Goal: Information Seeking & Learning: Learn about a topic

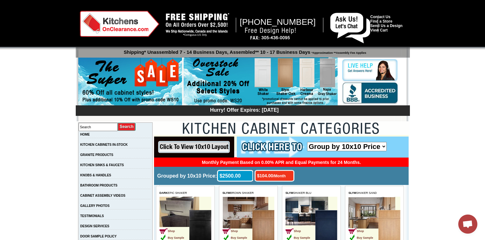
click at [280, 78] on img at bounding box center [260, 81] width 154 height 49
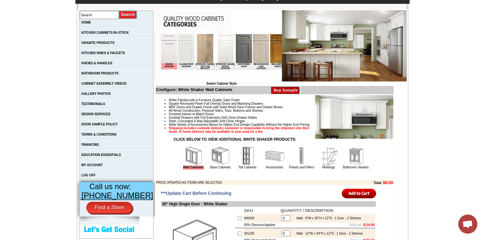
scroll to position [102, 0]
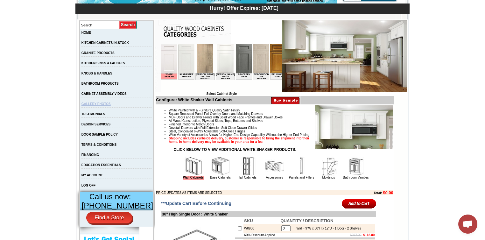
click at [97, 106] on link "GALLERY PHOTOS" at bounding box center [95, 103] width 29 height 3
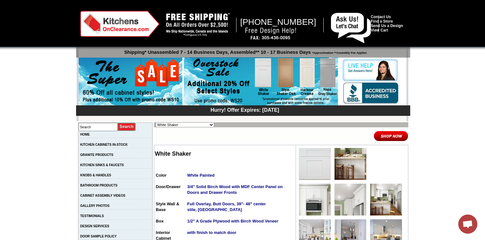
click at [157, 125] on select "Alabaster Shaker Altmann Yellow Walnut Ashton White Shaker Baycreek Gray Beachw…" at bounding box center [184, 124] width 59 height 5
select select "/gallery.php?RollID=Slym_Shaker_Oak"
click at [155, 122] on select "Alabaster Shaker Altmann Yellow Walnut Ashton White Shaker Baycreek Gray Beachw…" at bounding box center [184, 124] width 59 height 5
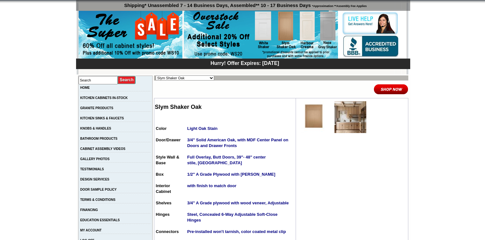
scroll to position [102, 0]
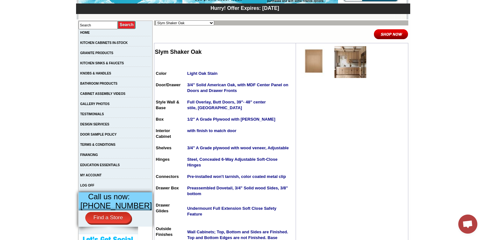
click at [313, 69] on img at bounding box center [315, 62] width 32 height 32
